Goal: Transaction & Acquisition: Purchase product/service

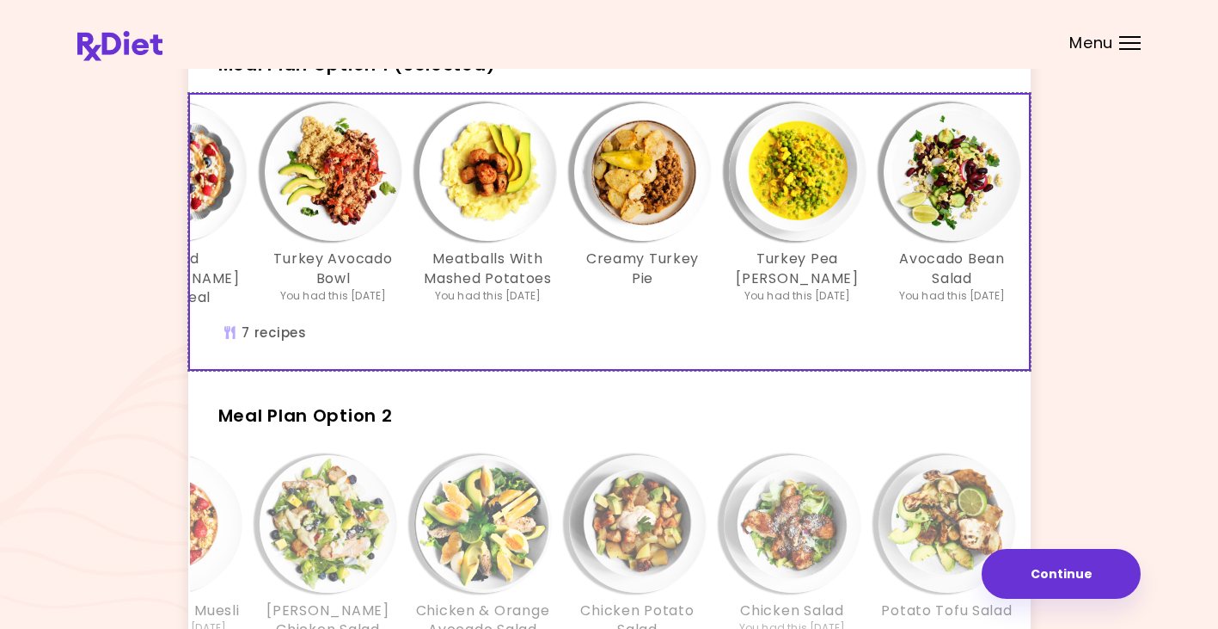
scroll to position [103, 0]
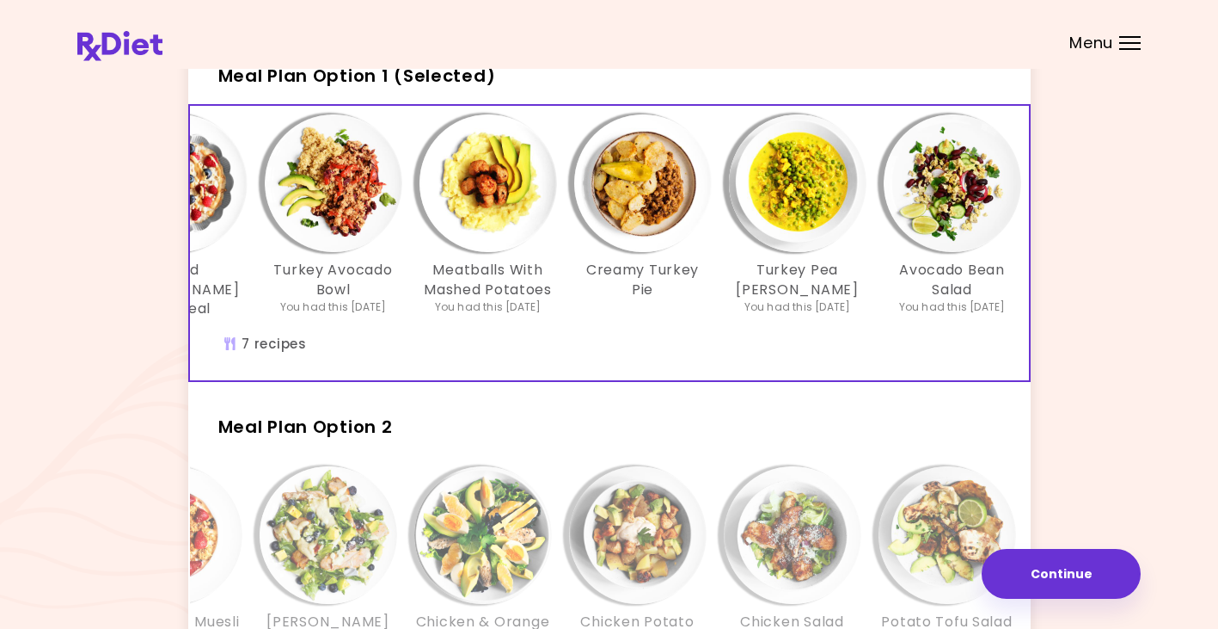
click at [456, 229] on img "Info - Meatballs With Mashed Potatoes - Meal Plan Option 1 (Selected)" at bounding box center [489, 183] width 138 height 138
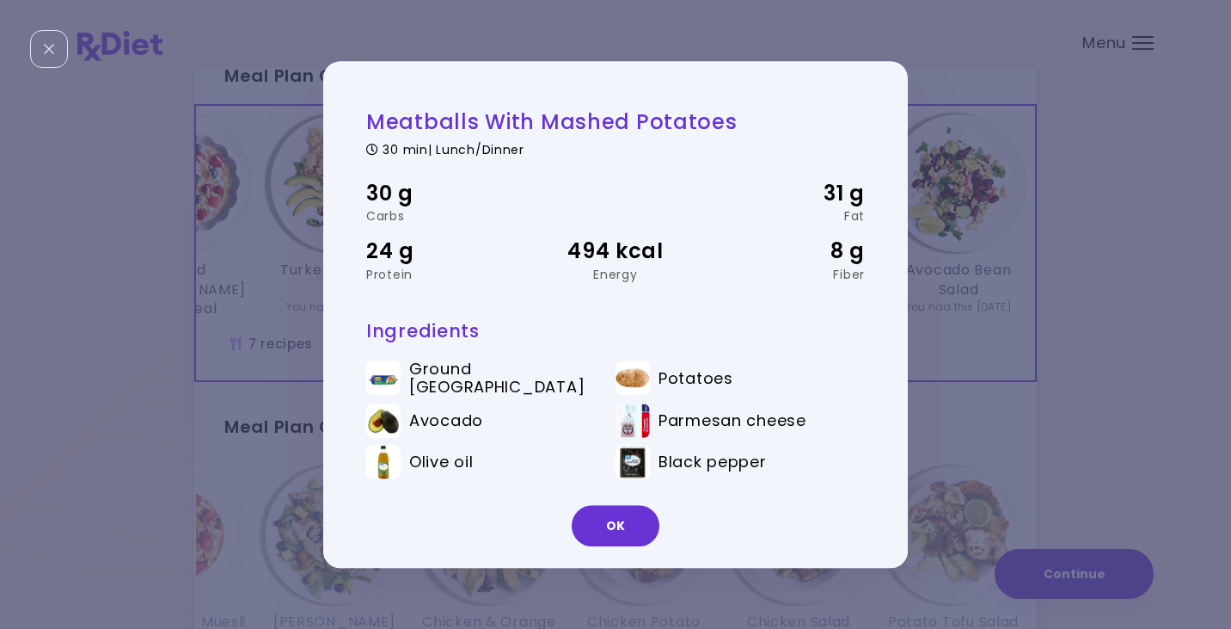
click at [1047, 102] on div "Meatballs With Mashed Potatoes 30 min | Lunch/Dinner 30 g Carbs 31 g Fat 24 g P…" at bounding box center [615, 314] width 1231 height 629
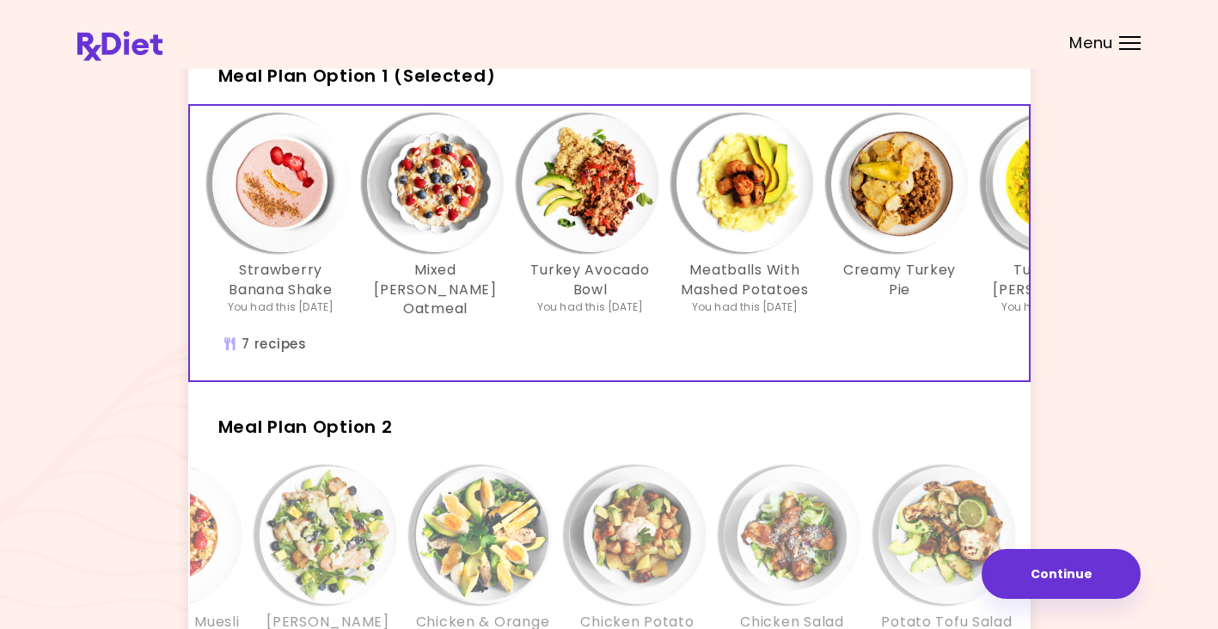
scroll to position [0, 10]
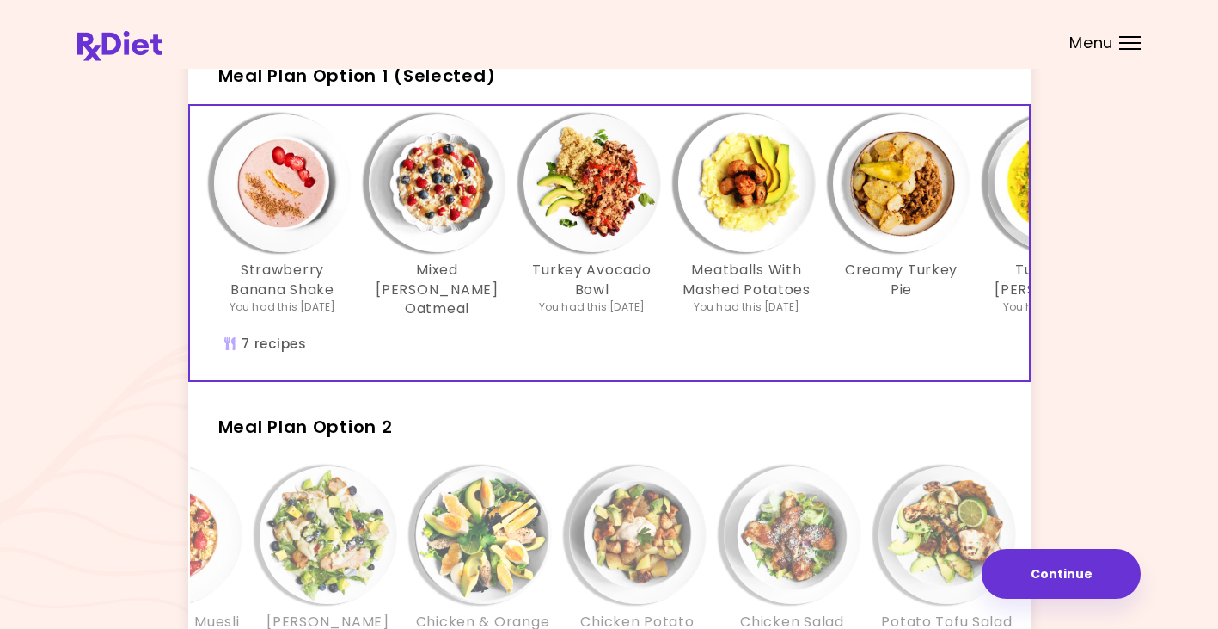
click at [267, 353] on div "Strawberry Banana Shake You had this [DATE] Mixed [PERSON_NAME] Oatmeal Turkey …" at bounding box center [747, 243] width 1135 height 274
click at [947, 348] on div "Strawberry Banana Shake You had this [DATE] Mixed [PERSON_NAME] Oatmeal Turkey …" at bounding box center [747, 243] width 1135 height 274
click at [1083, 574] on button "Continue" at bounding box center [1061, 574] width 159 height 50
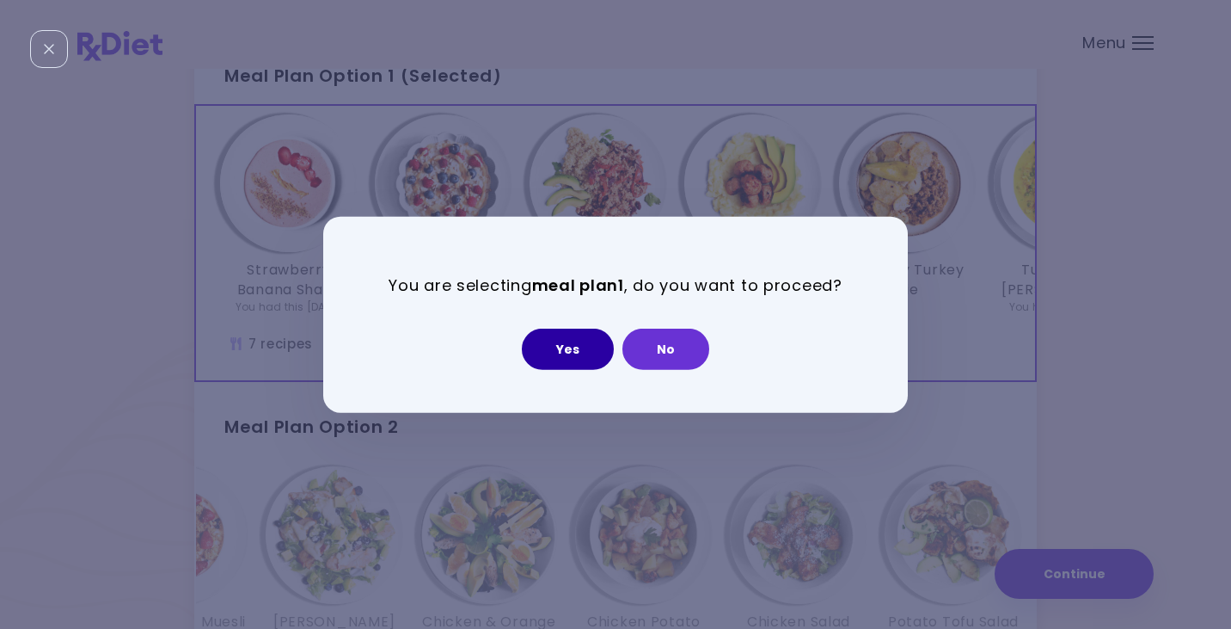
click at [572, 344] on button "Yes" at bounding box center [568, 348] width 92 height 41
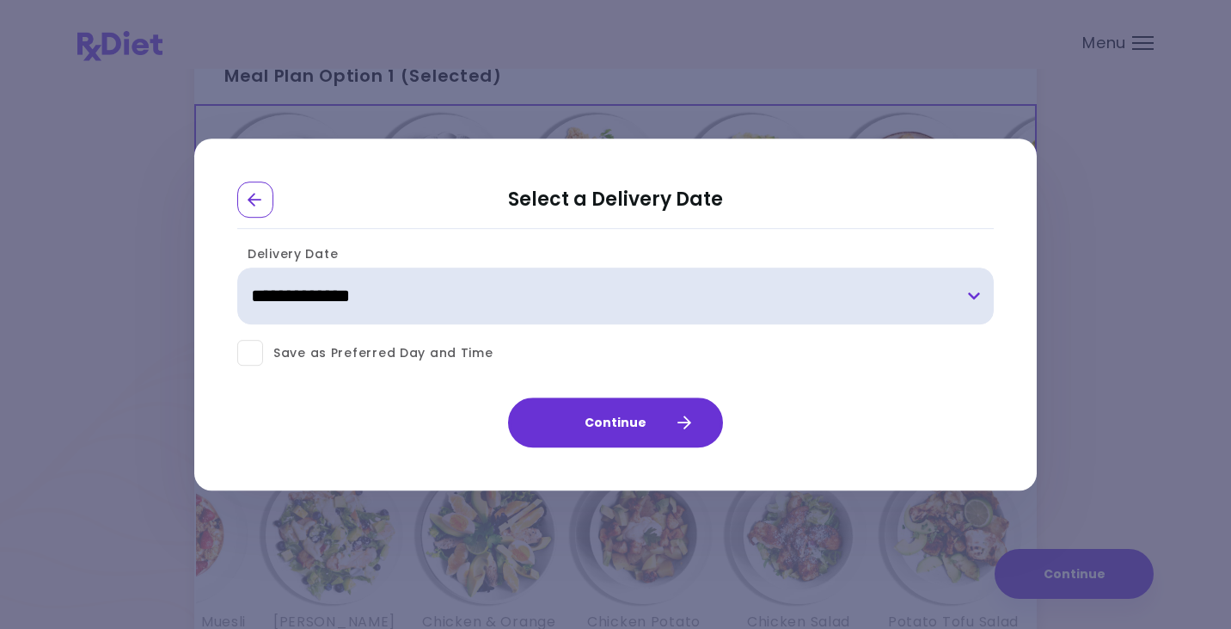
click at [973, 292] on select "**********" at bounding box center [615, 296] width 757 height 57
select select "**********"
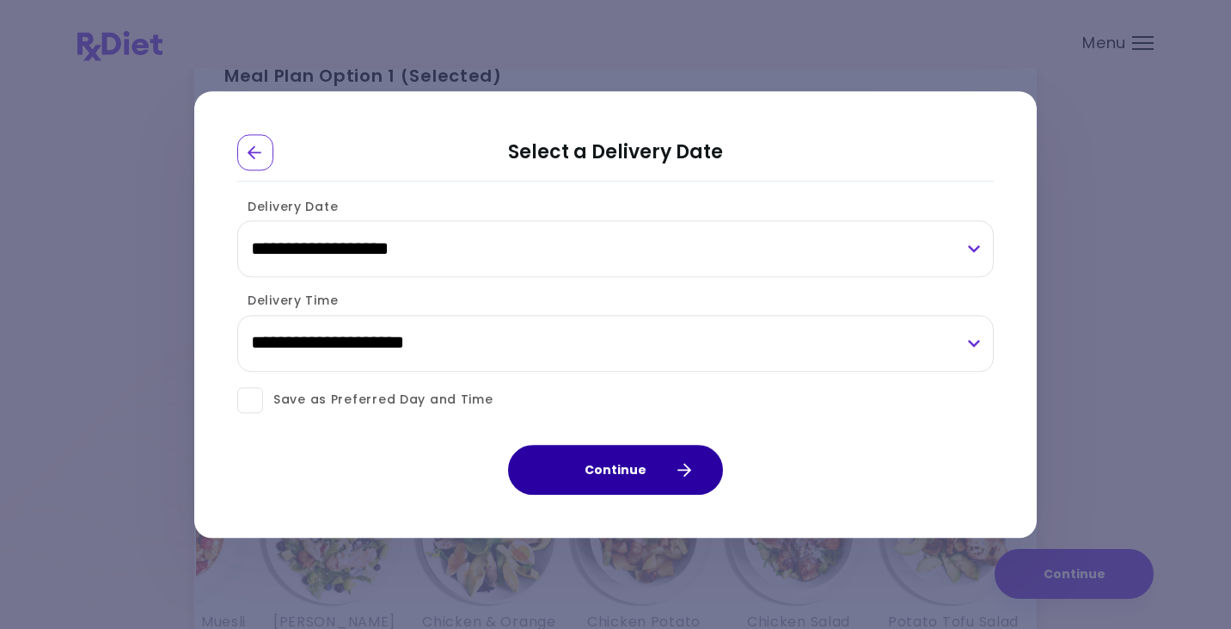
click at [617, 470] on button "Continue" at bounding box center [615, 470] width 215 height 50
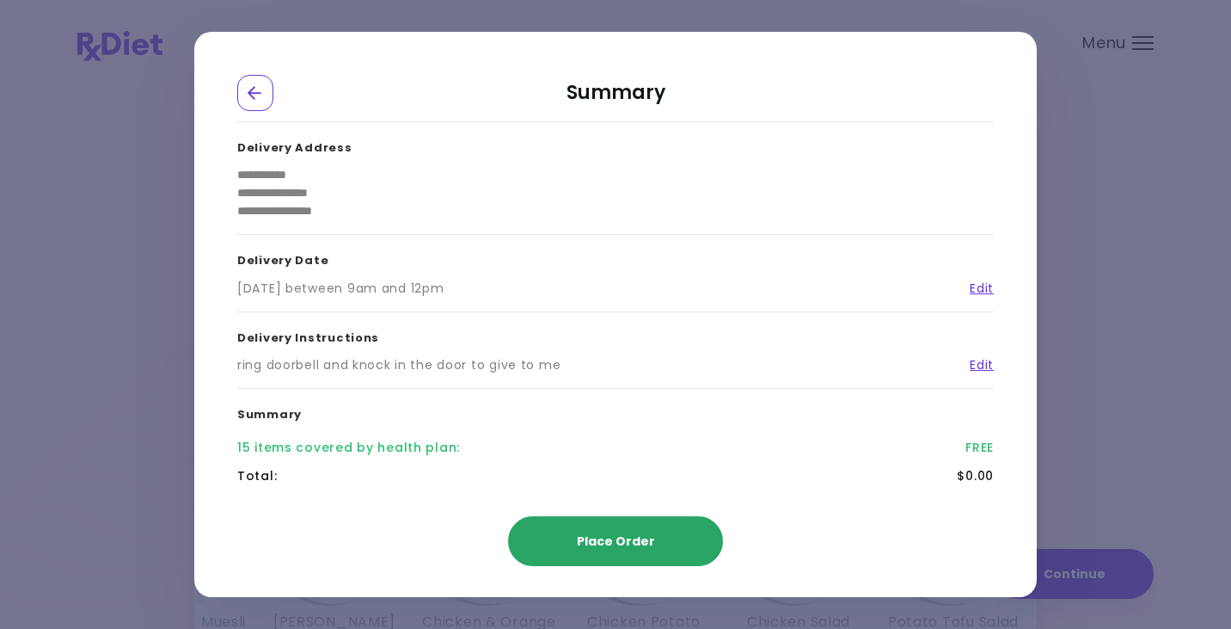
click at [601, 541] on span "Place Order" at bounding box center [616, 540] width 78 height 17
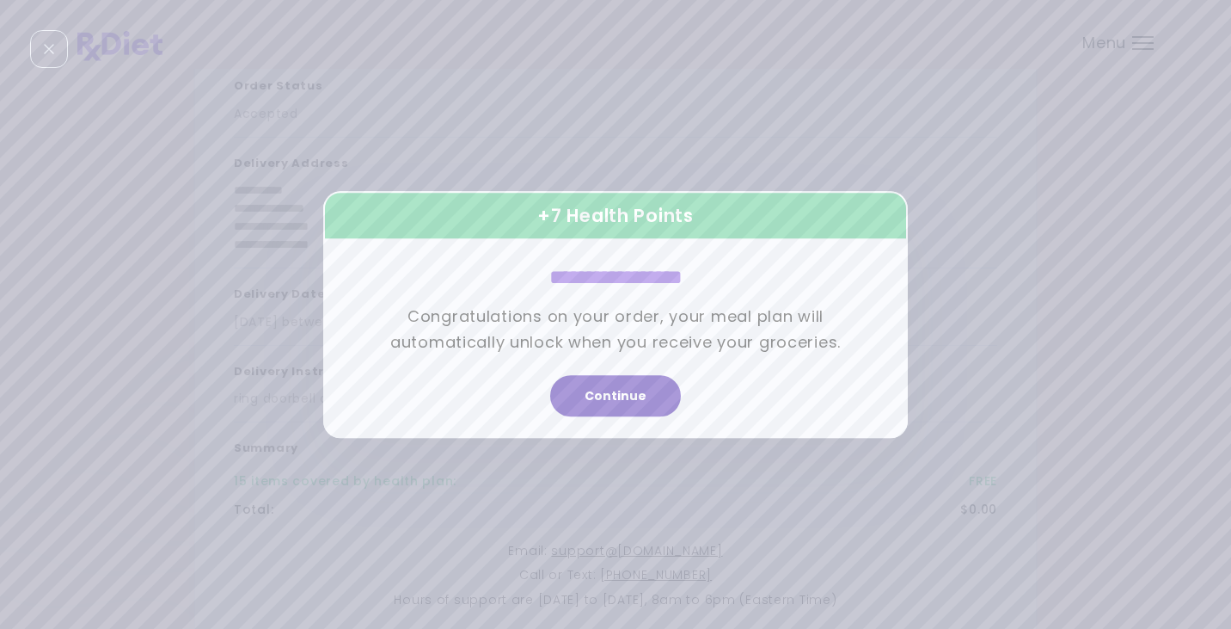
click at [618, 394] on button "Continue" at bounding box center [615, 395] width 131 height 41
